Goal: Navigation & Orientation: Find specific page/section

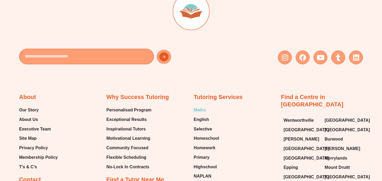
scroll to position [184, 0]
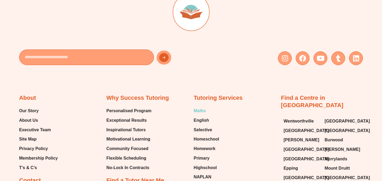
click at [198, 110] on span "Maths" at bounding box center [200, 111] width 12 height 8
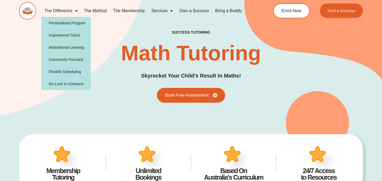
click at [73, 10] on span "Menu" at bounding box center [74, 11] width 5 height 10
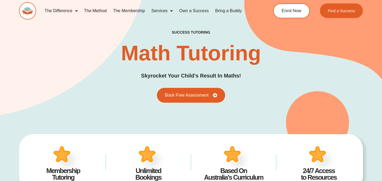
click at [60, 10] on link "The Difference" at bounding box center [61, 11] width 40 height 12
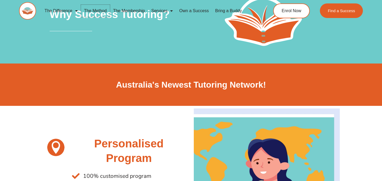
click at [94, 12] on link "The Method" at bounding box center [95, 11] width 29 height 12
click at [93, 9] on link "The Method" at bounding box center [95, 11] width 29 height 12
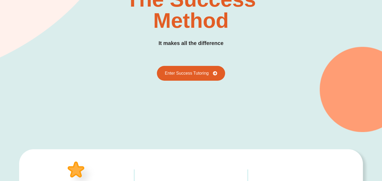
scroll to position [85, 0]
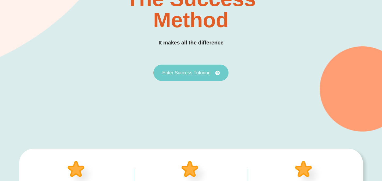
click at [182, 76] on link "Enter Success Tutoring" at bounding box center [190, 73] width 75 height 16
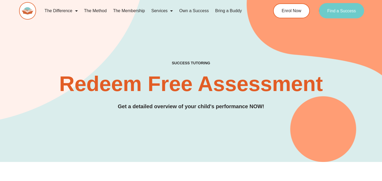
click at [345, 11] on span "Find a Success" at bounding box center [341, 11] width 29 height 4
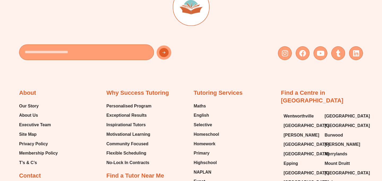
scroll to position [1974, 0]
